Goal: Check status: Check status

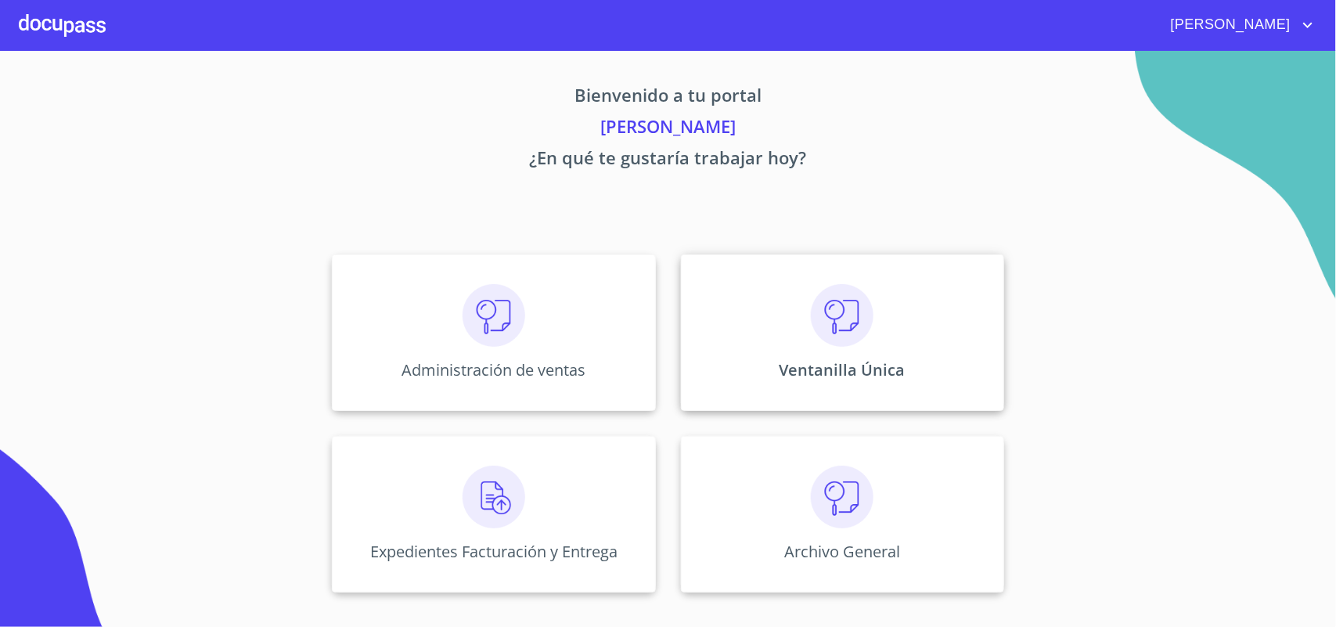
click at [793, 333] on div "Ventanilla Única" at bounding box center [842, 332] width 323 height 157
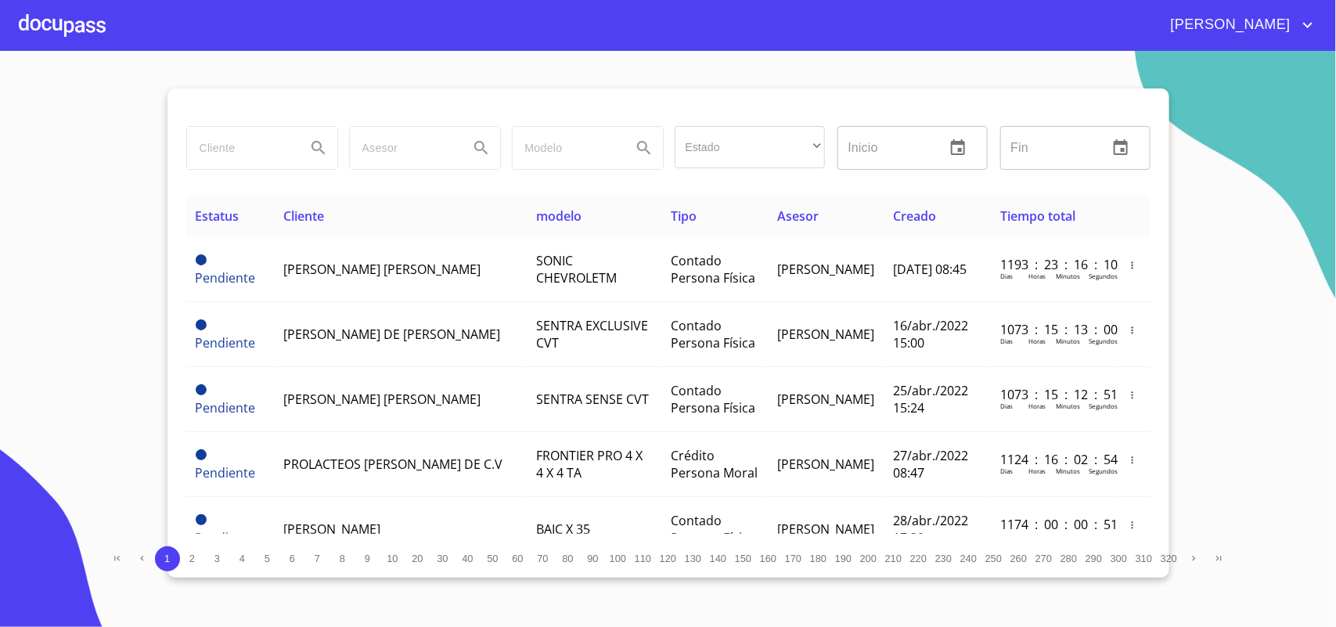
click at [248, 150] on input "search" at bounding box center [240, 148] width 106 height 42
type input "v"
type input "VALION"
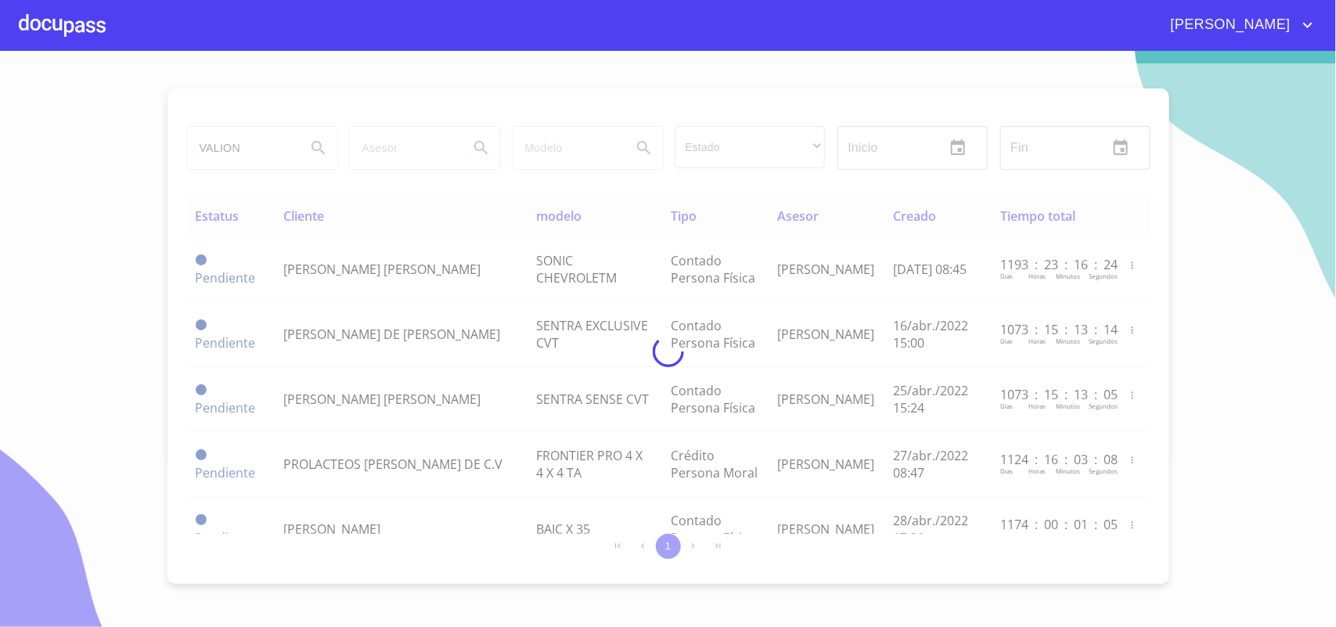
click at [96, 216] on div at bounding box center [668, 351] width 1336 height 576
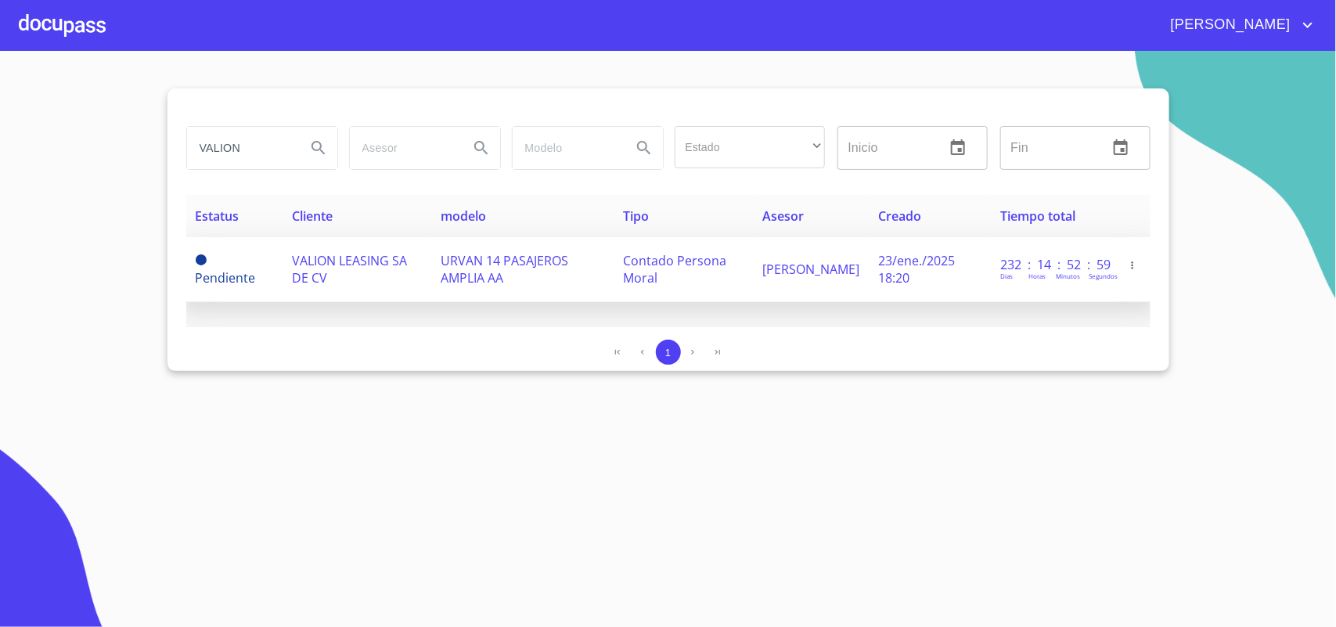
click at [394, 272] on td "VALION LEASING SA DE CV" at bounding box center [357, 269] width 149 height 65
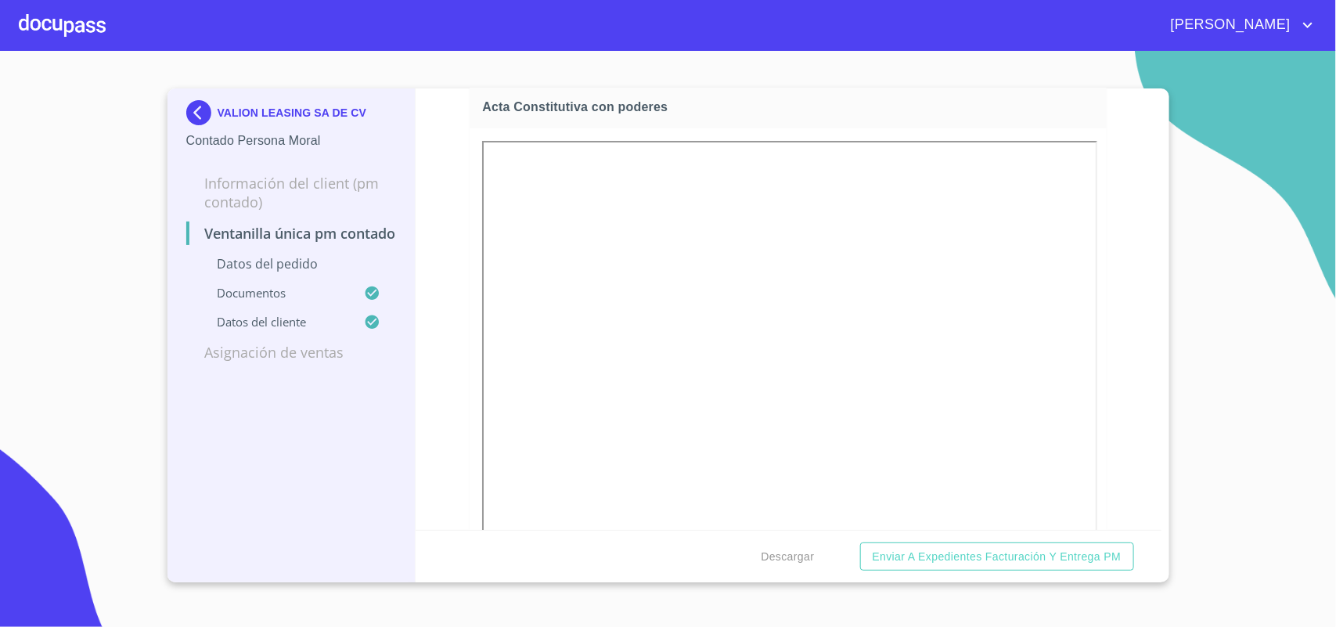
scroll to position [2641, 0]
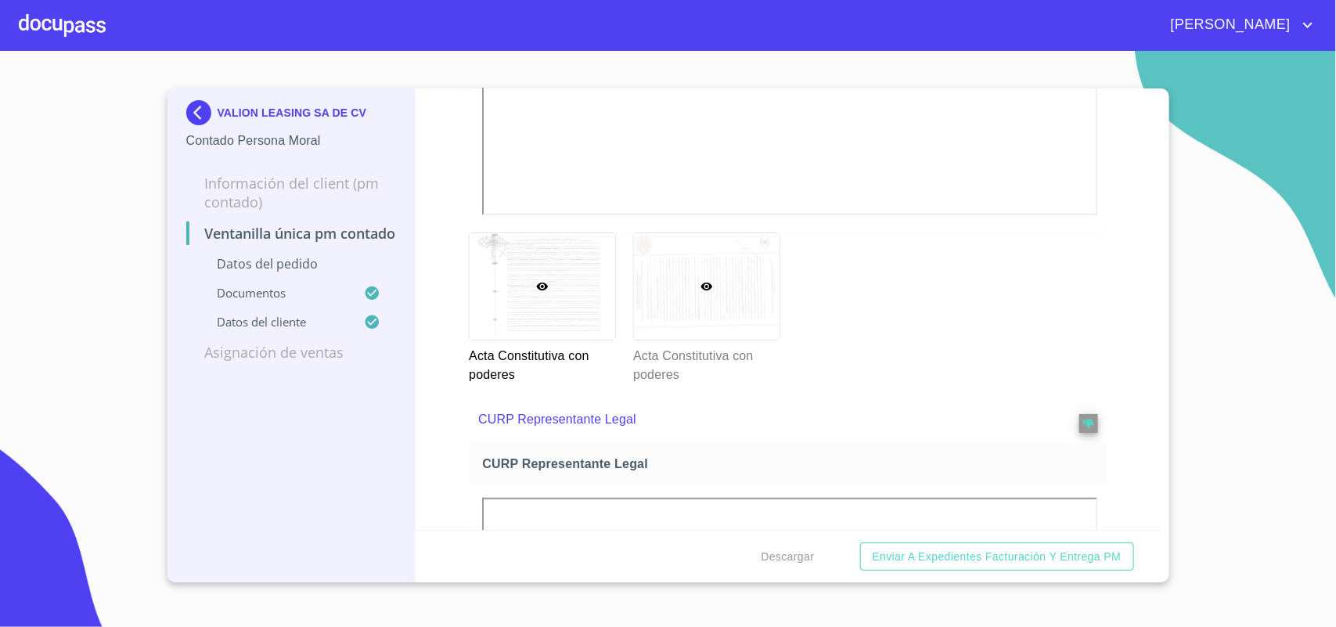
drag, startPoint x: 632, startPoint y: 282, endPoint x: 643, endPoint y: 288, distance: 12.6
click at [643, 288] on div at bounding box center [707, 286] width 146 height 107
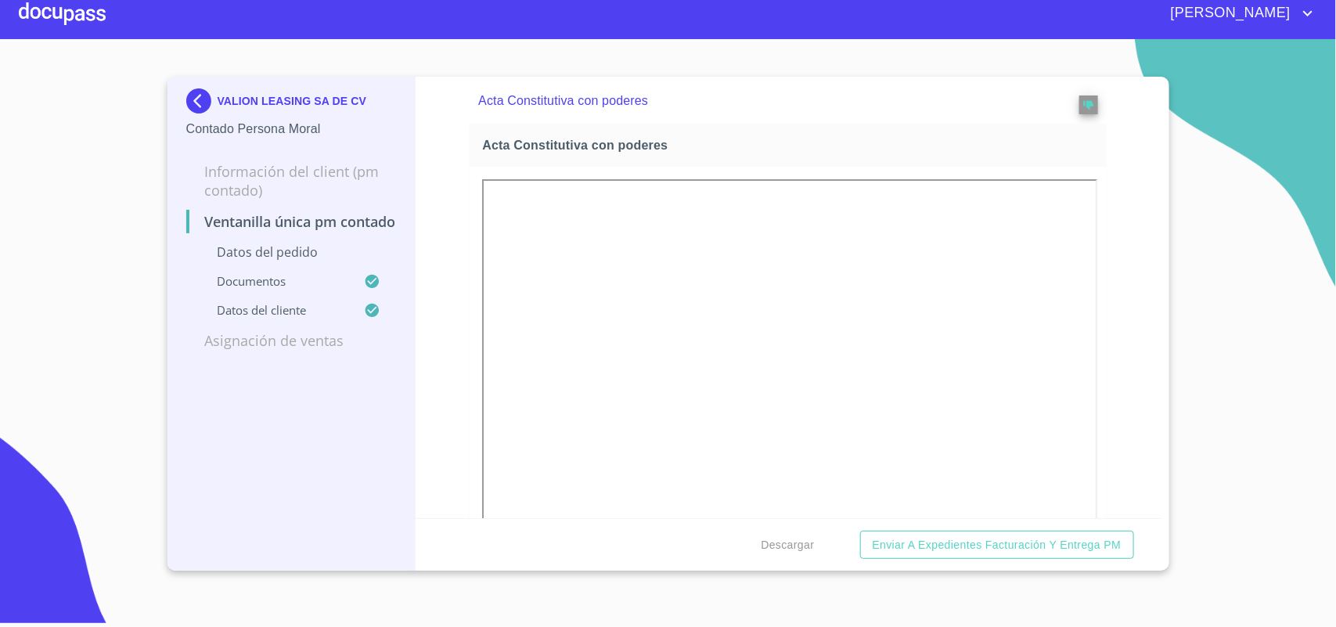
click at [193, 94] on img at bounding box center [201, 100] width 31 height 25
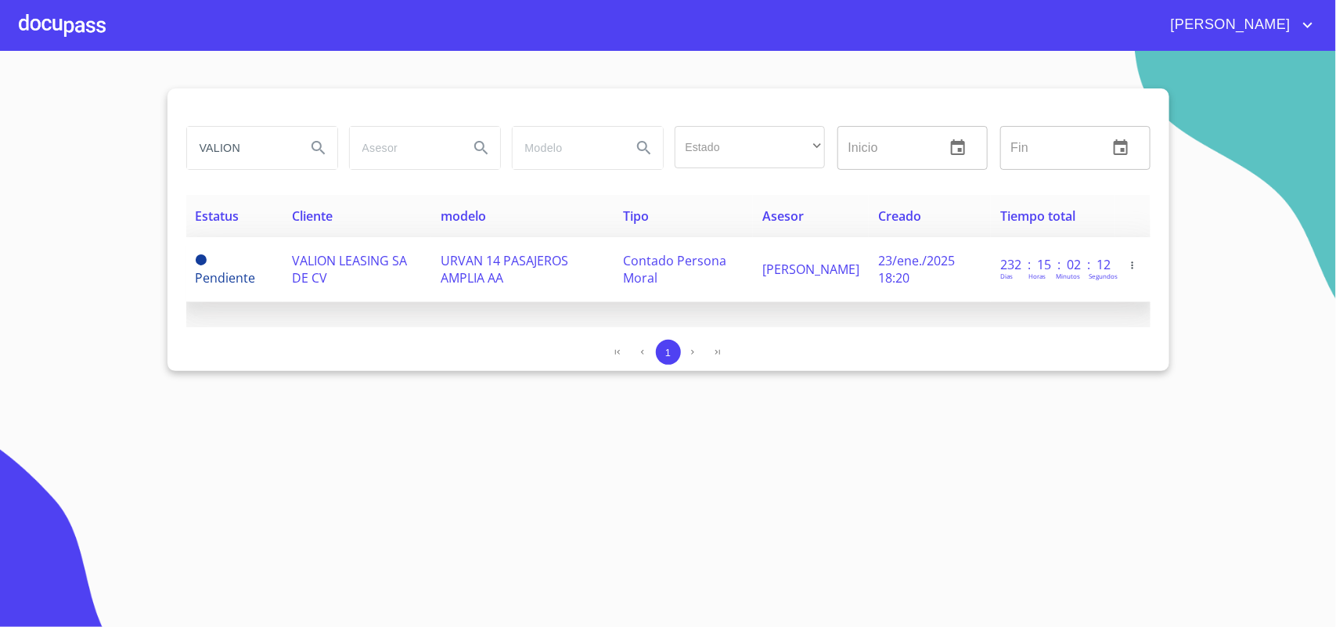
click at [356, 268] on span "VALION LEASING SA DE CV" at bounding box center [349, 269] width 115 height 34
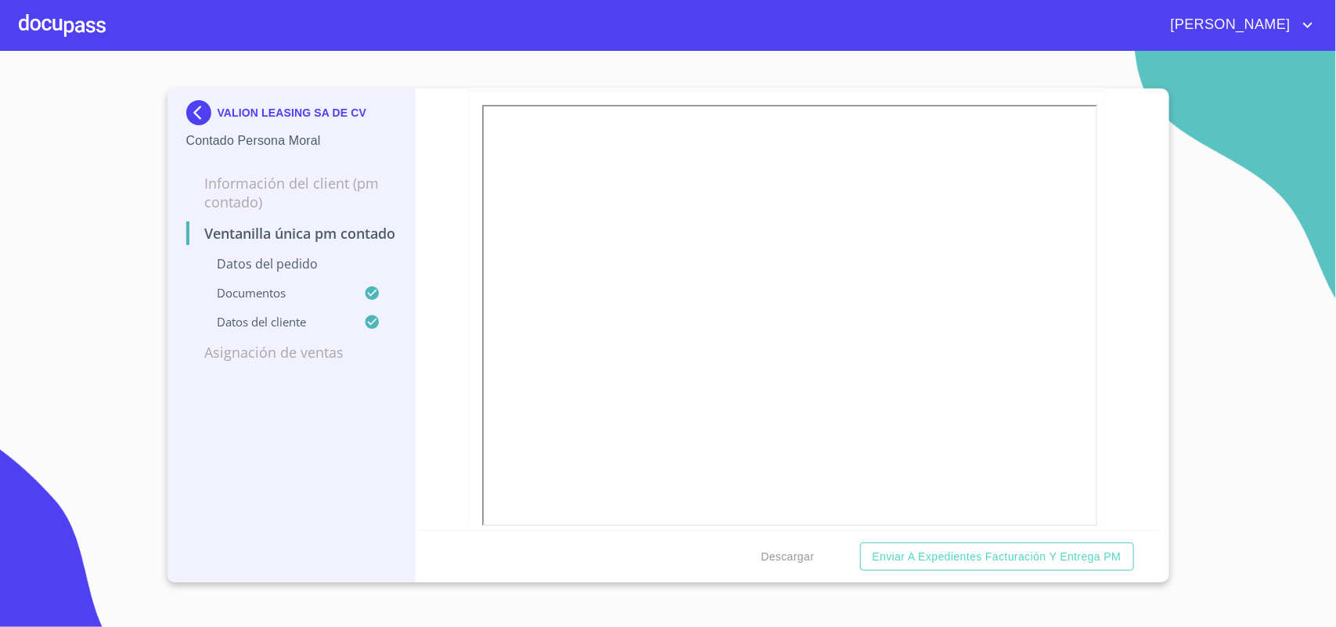
scroll to position [2700, 0]
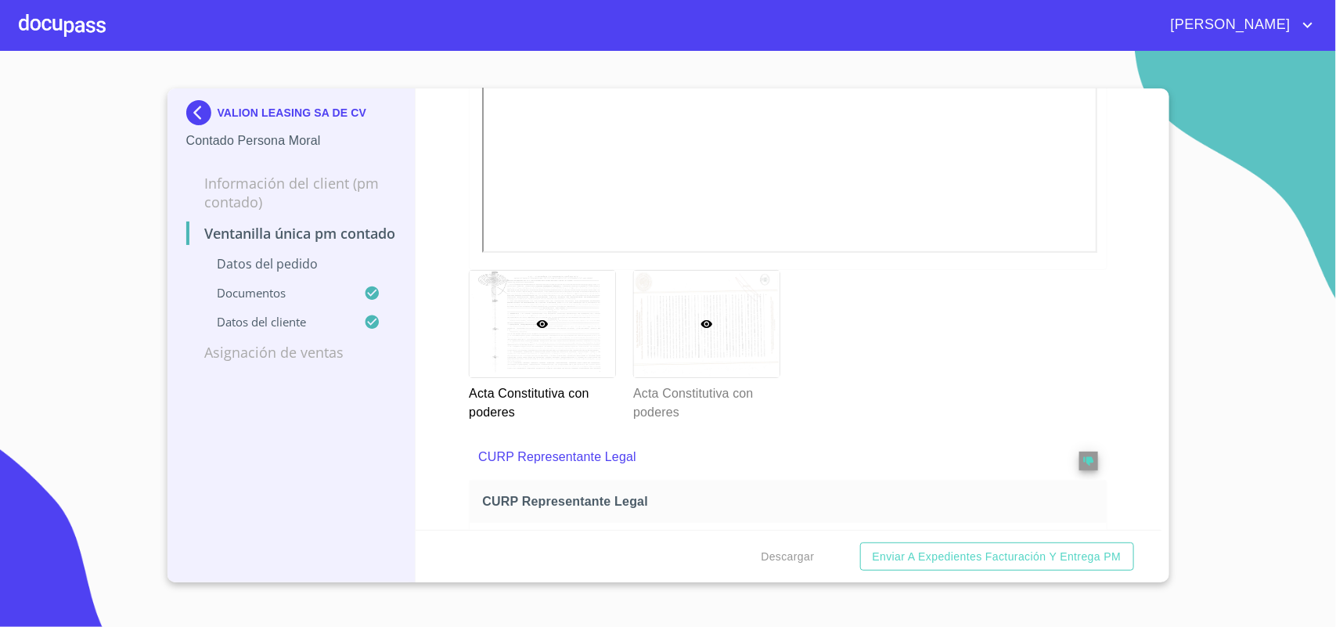
click at [715, 321] on div at bounding box center [707, 324] width 146 height 107
